Goal: Task Accomplishment & Management: Manage account settings

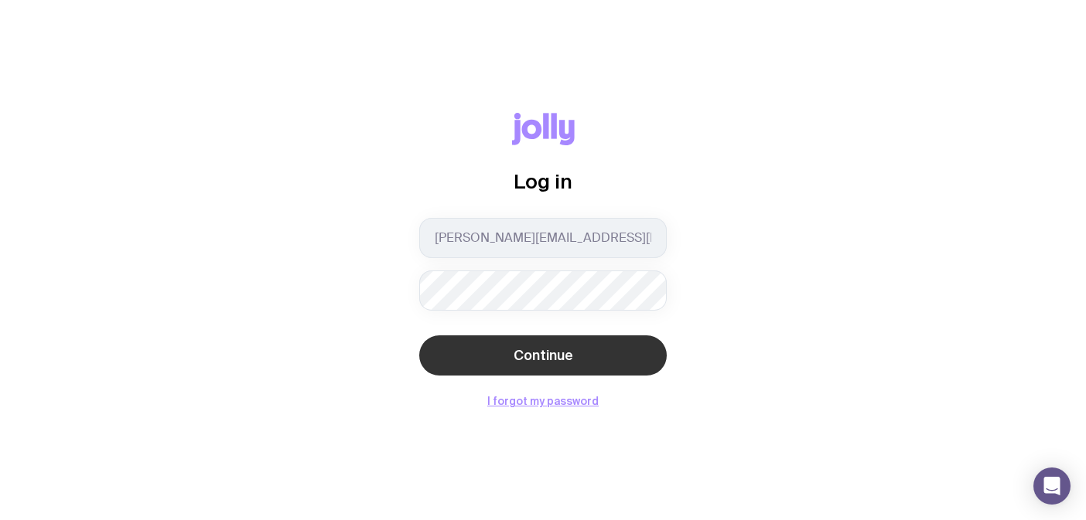
click at [460, 345] on button "Continue" at bounding box center [542, 356] width 247 height 40
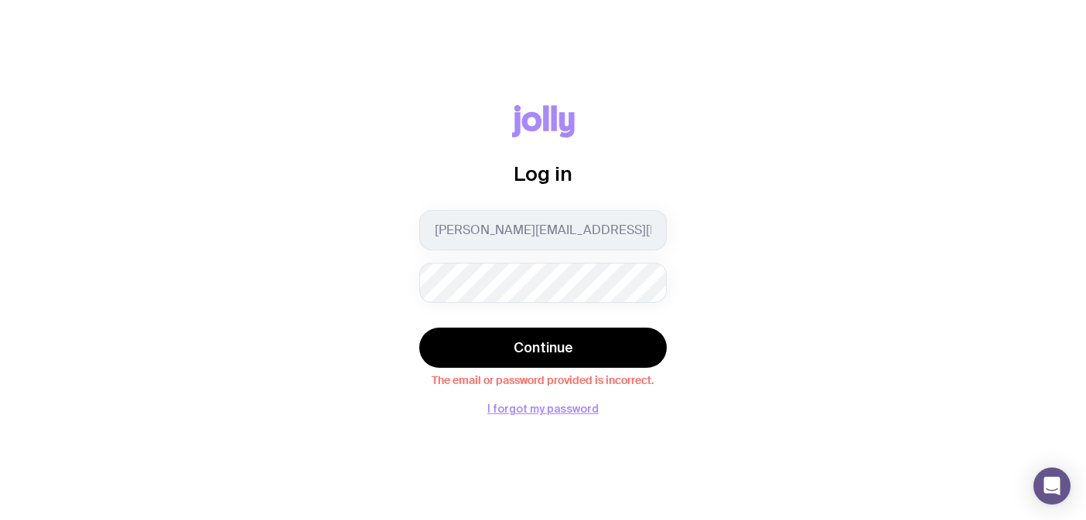
click at [312, 333] on div "Log in emily@safewill.com Continue The email or password provided is incorrect.…" at bounding box center [542, 260] width 1011 height 310
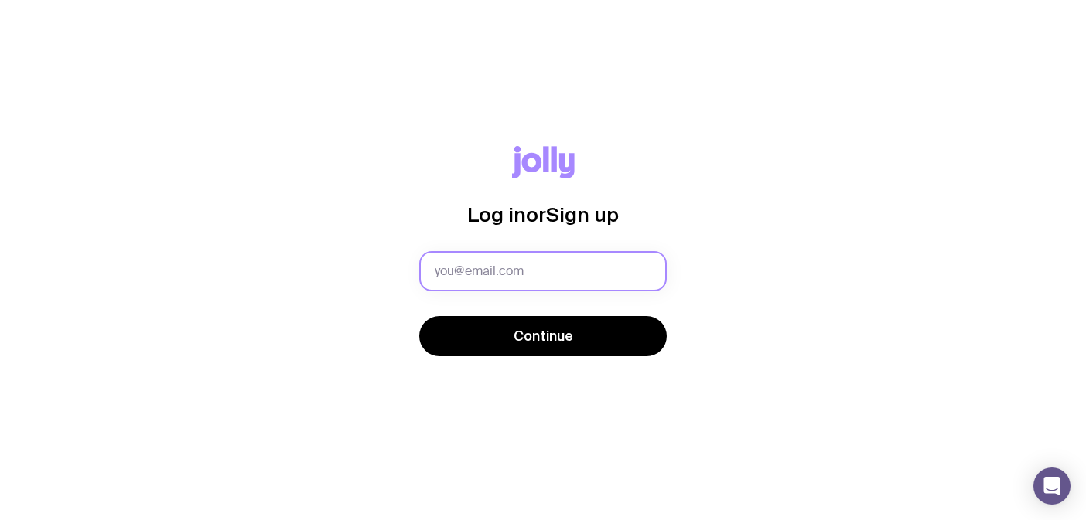
click at [452, 288] on input "text" at bounding box center [542, 271] width 247 height 40
type input "[PERSON_NAME][EMAIL_ADDRESS][DOMAIN_NAME]"
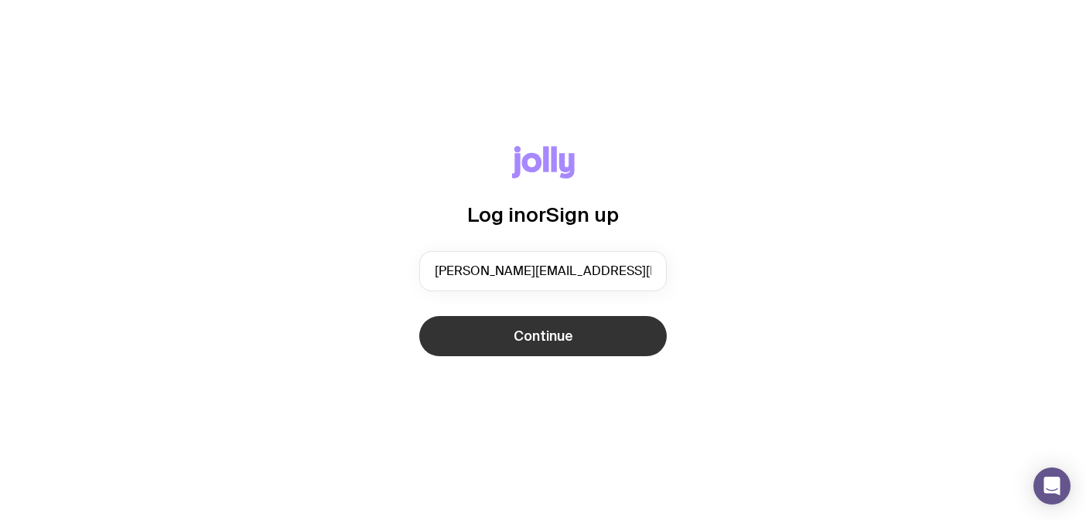
click at [481, 345] on button "Continue" at bounding box center [542, 336] width 247 height 40
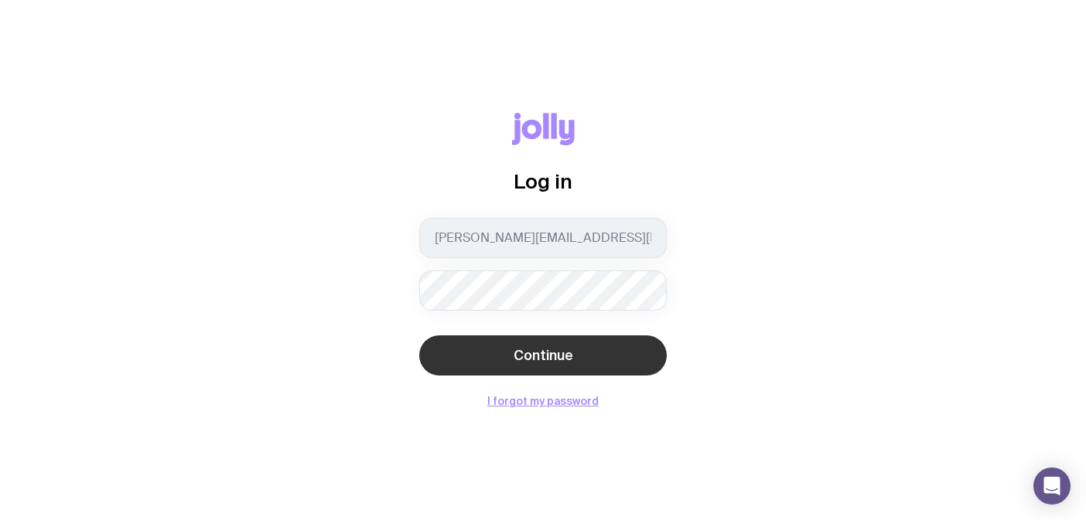
click at [435, 359] on button "Continue" at bounding box center [542, 356] width 247 height 40
